Goal: Complete application form: Complete application form

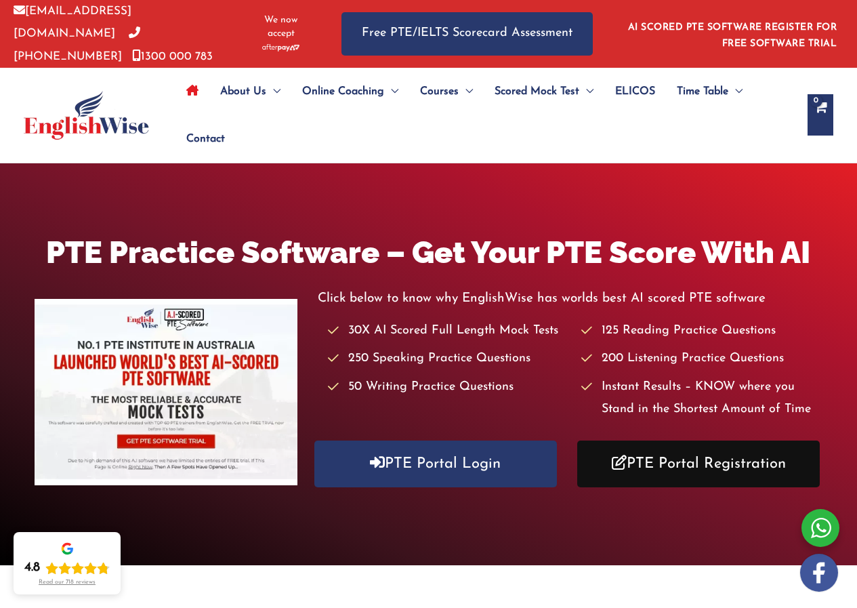
click at [663, 461] on link "PTE Portal Registration" at bounding box center [698, 463] width 243 height 47
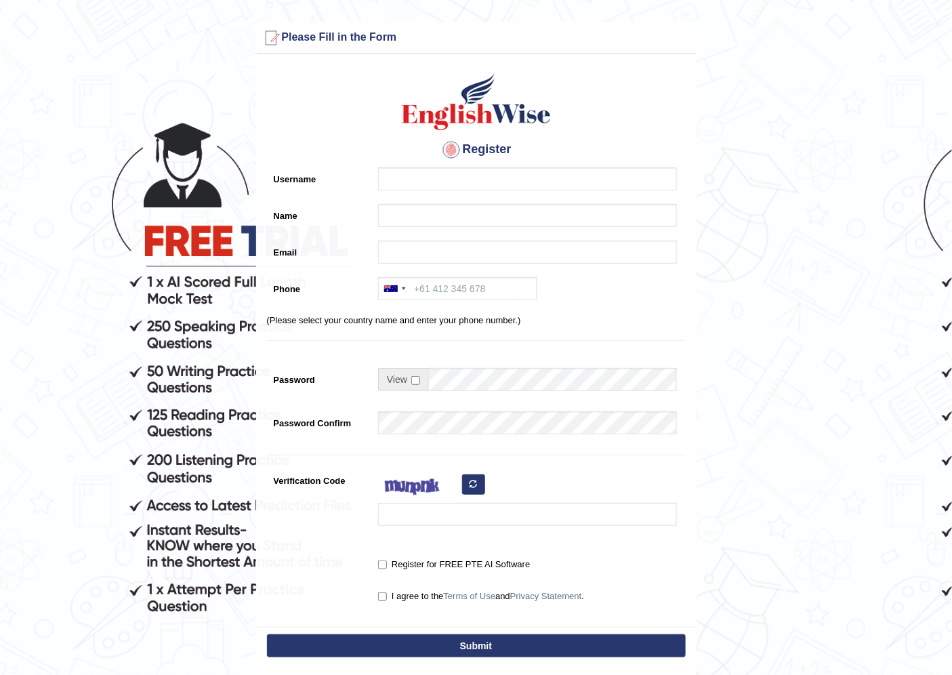
click at [774, 407] on form "Please fix the following errors: Please Fill in the Form Register Username Name…" at bounding box center [476, 380] width 948 height 717
click at [488, 638] on button "Submit" at bounding box center [476, 645] width 419 height 23
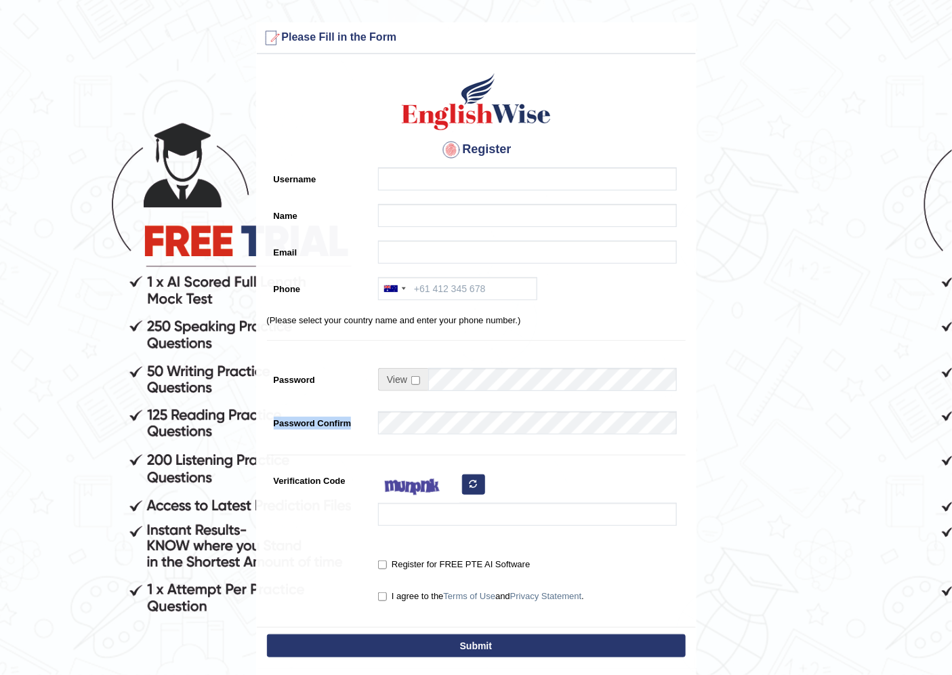
click at [488, 638] on button "Submit" at bounding box center [476, 645] width 419 height 23
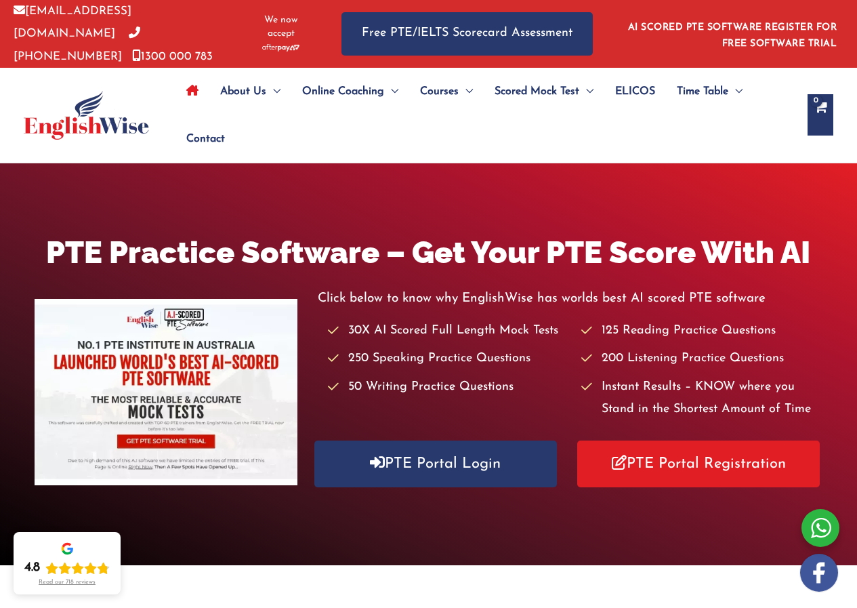
click at [846, 103] on div "About Us Menu Toggle Our Story Testimonials Online Coaching Menu Toggle Online …" at bounding box center [428, 115] width 857 height 95
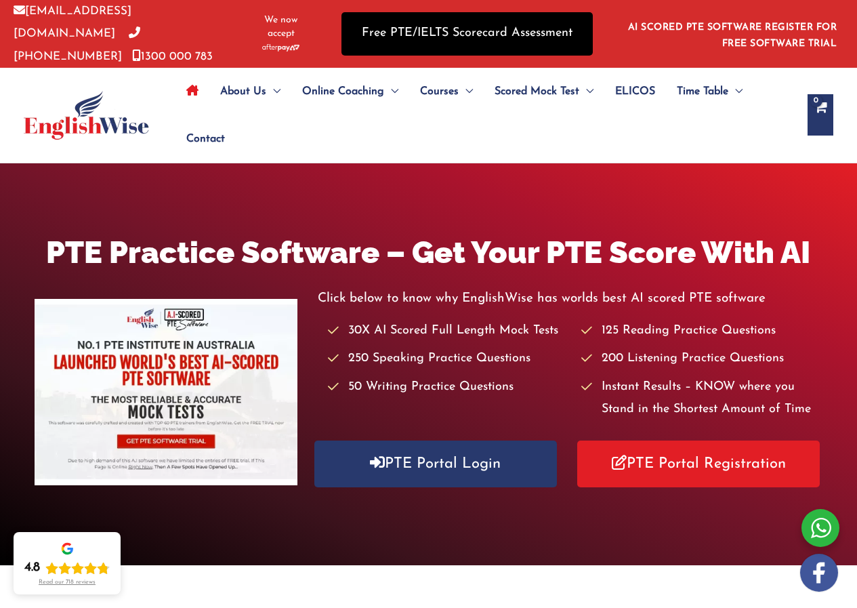
click at [523, 33] on link "Free PTE/IELTS Scorecard Assessment" at bounding box center [466, 33] width 251 height 43
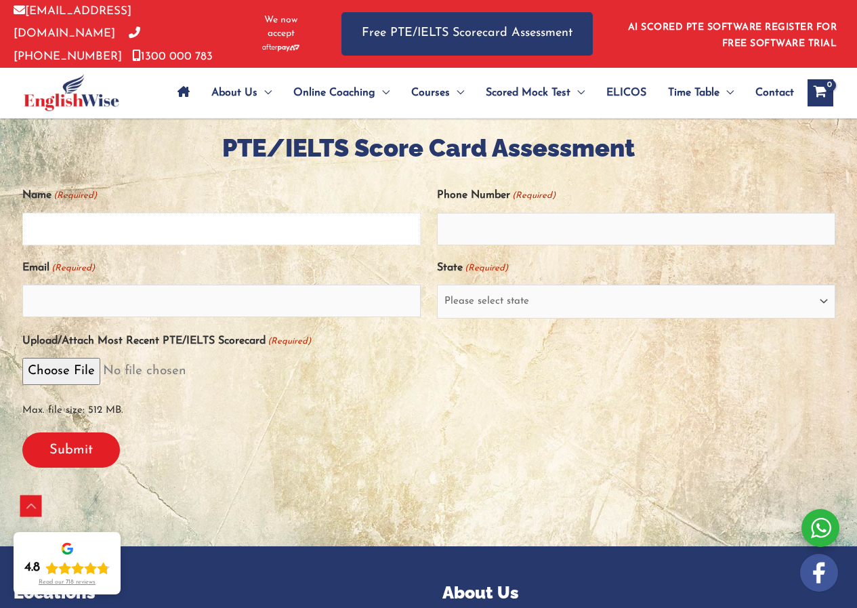
click at [123, 225] on input "Name (Required)" at bounding box center [221, 229] width 398 height 33
type input "Nkechi Gladys Olaobebikan"
click at [135, 300] on input "Email (Required)" at bounding box center [221, 301] width 398 height 33
type input "nkechigladys0@gmail.com"
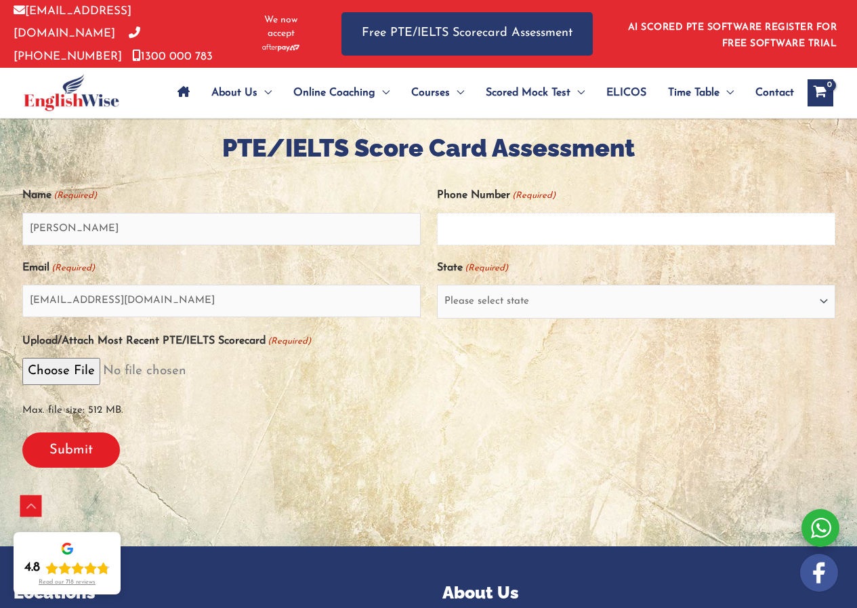
click at [501, 236] on input "Phone Number (Required)" at bounding box center [636, 229] width 398 height 33
type input "0469336540"
click at [526, 295] on select "Please select state New South Wales (NSW) Victoria (VIC) Queensland (QLD) South…" at bounding box center [636, 302] width 398 height 34
select select "New South Wales (NSW)"
click at [437, 285] on select "Please select state New South Wales (NSW) Victoria (VIC) Queensland (QLD) South…" at bounding box center [636, 302] width 398 height 34
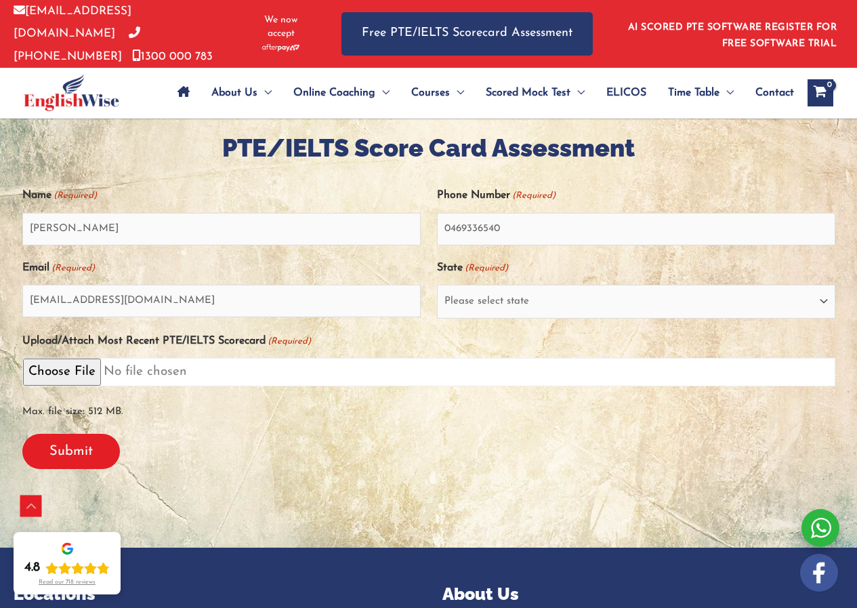
click at [75, 358] on input "Upload/Attach Most Recent PTE/IELTS Scorecard (Required)" at bounding box center [428, 372] width 813 height 28
